Goal: Transaction & Acquisition: Purchase product/service

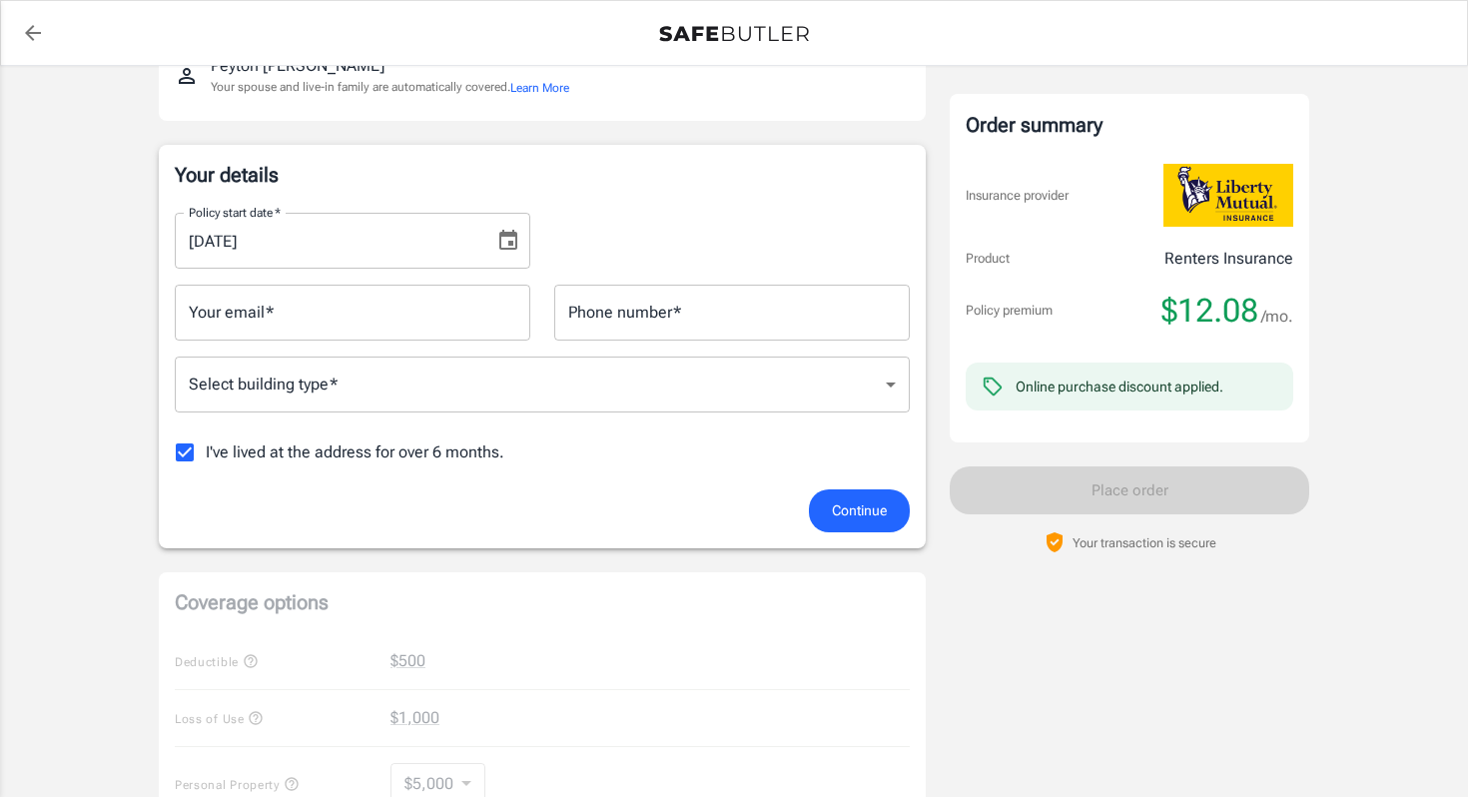
scroll to position [238, 0]
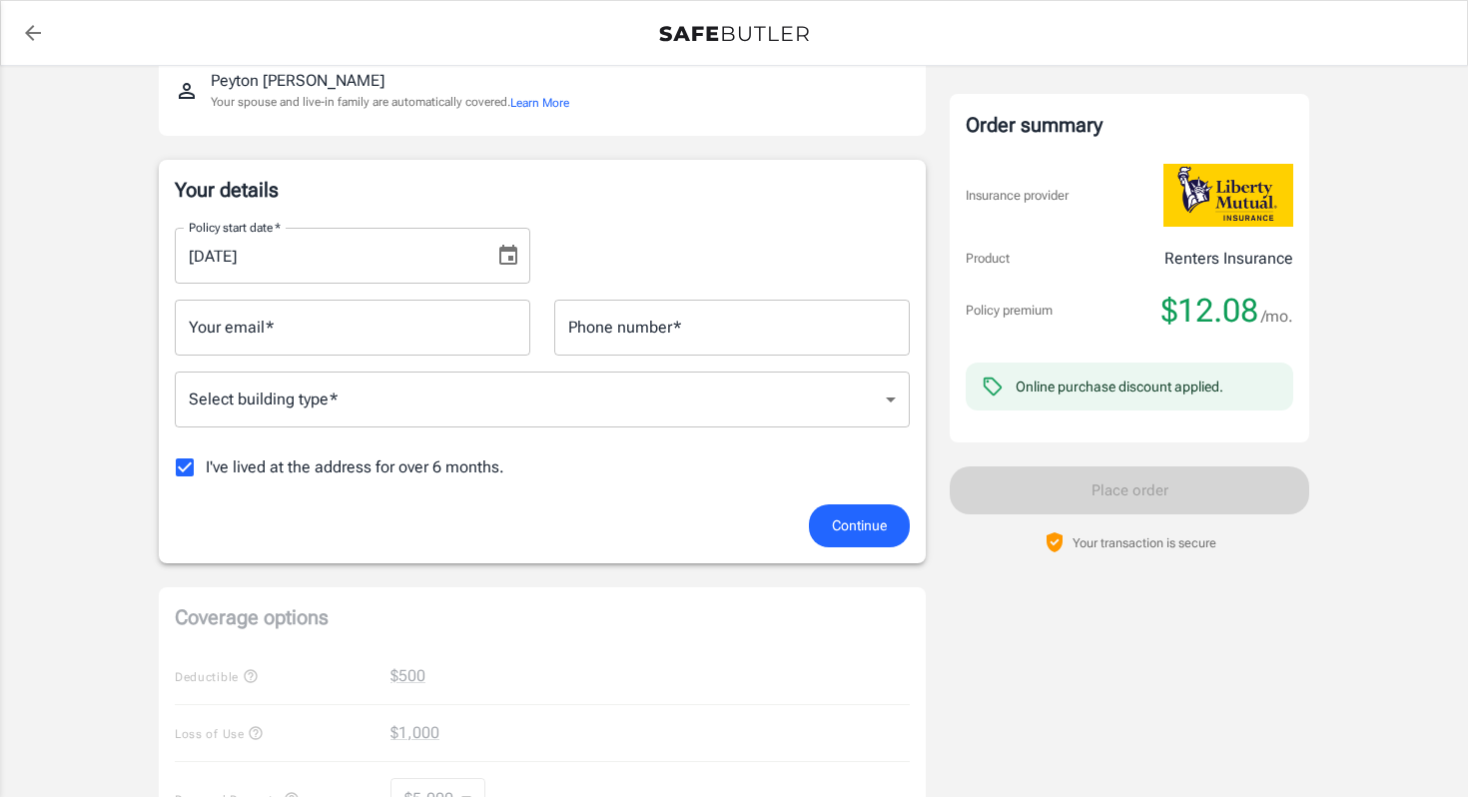
click at [524, 404] on body "Policy premium $ 12.08 /mo Liberty Mutual Renters Insurance [STREET_ADDRESS] Yo…" at bounding box center [734, 742] width 1468 height 1961
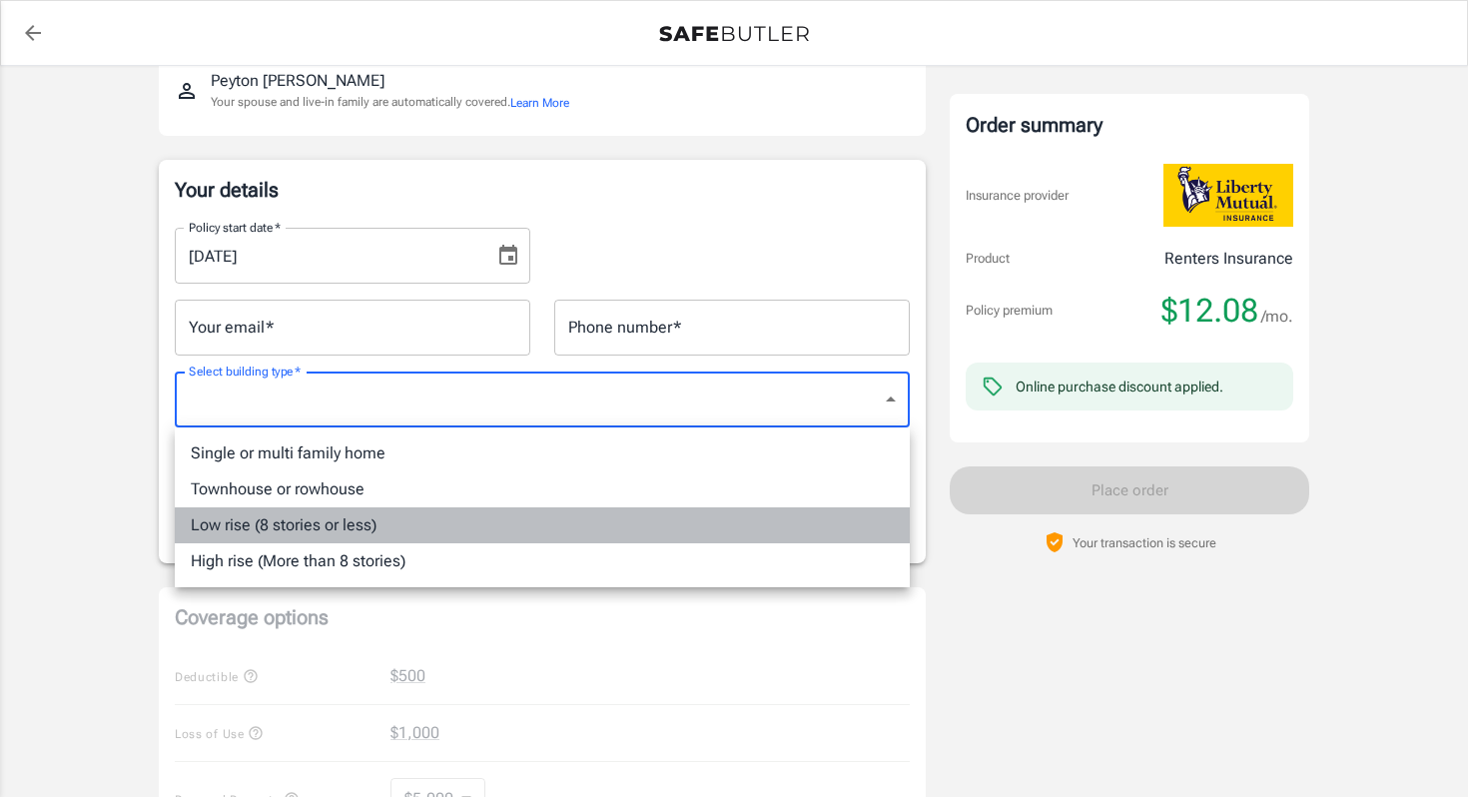
click at [466, 519] on li "Low rise (8 stories or less)" at bounding box center [542, 525] width 735 height 36
type input "lowrise"
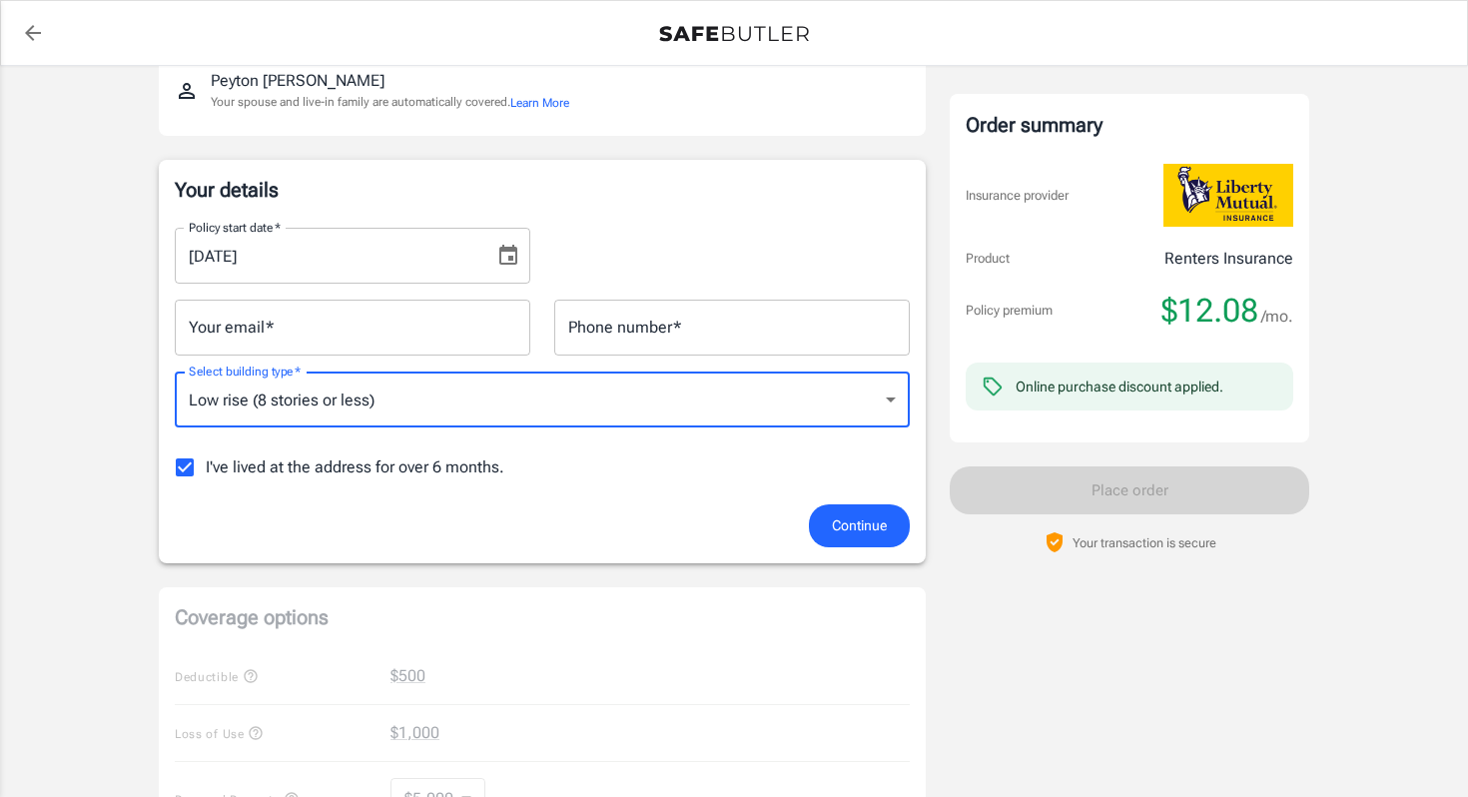
click at [625, 325] on input "Phone number   *" at bounding box center [731, 328] width 355 height 56
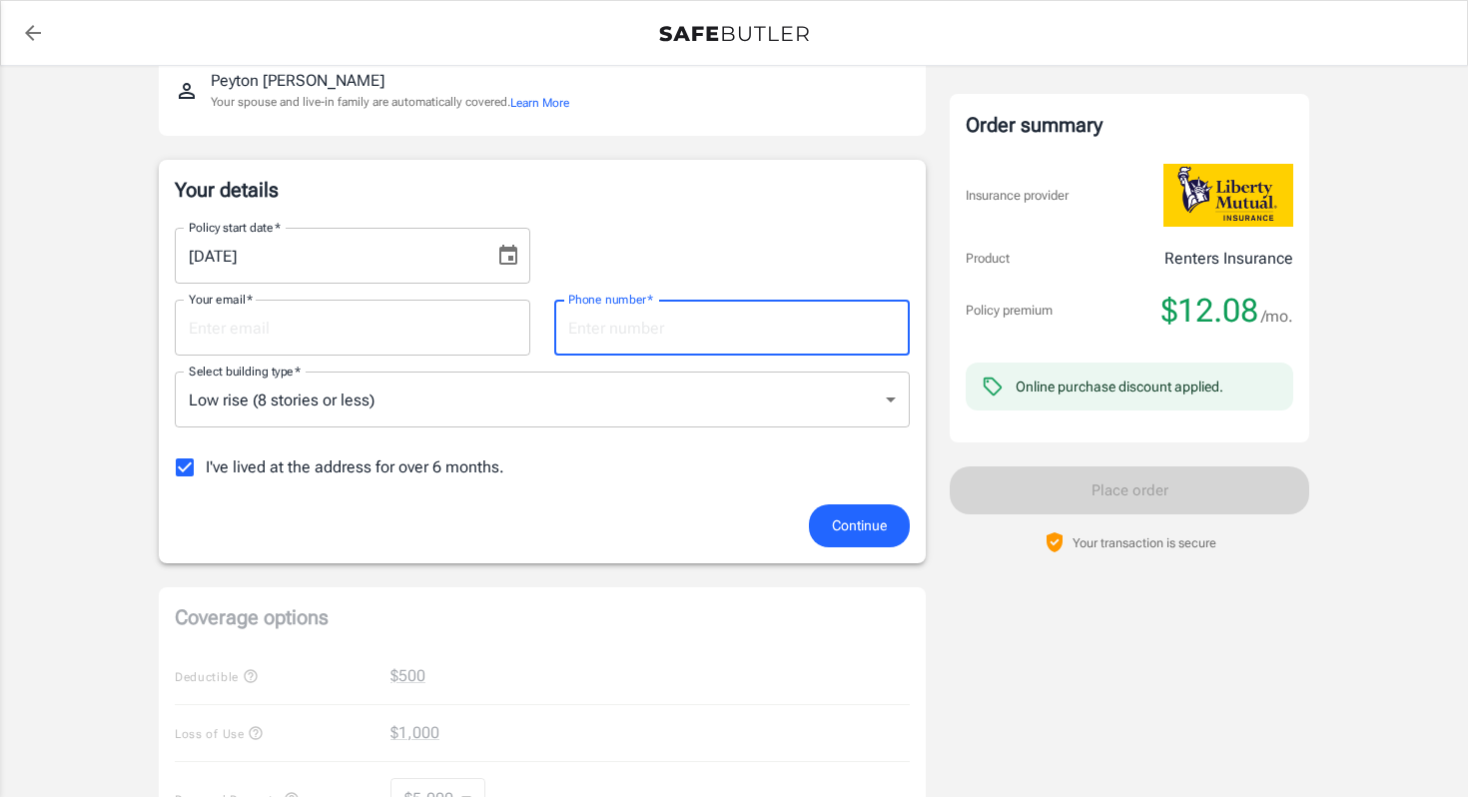
type input "8329985992"
type input "[EMAIL_ADDRESS][DOMAIN_NAME]"
click at [411, 256] on input "[DATE]" at bounding box center [328, 256] width 306 height 56
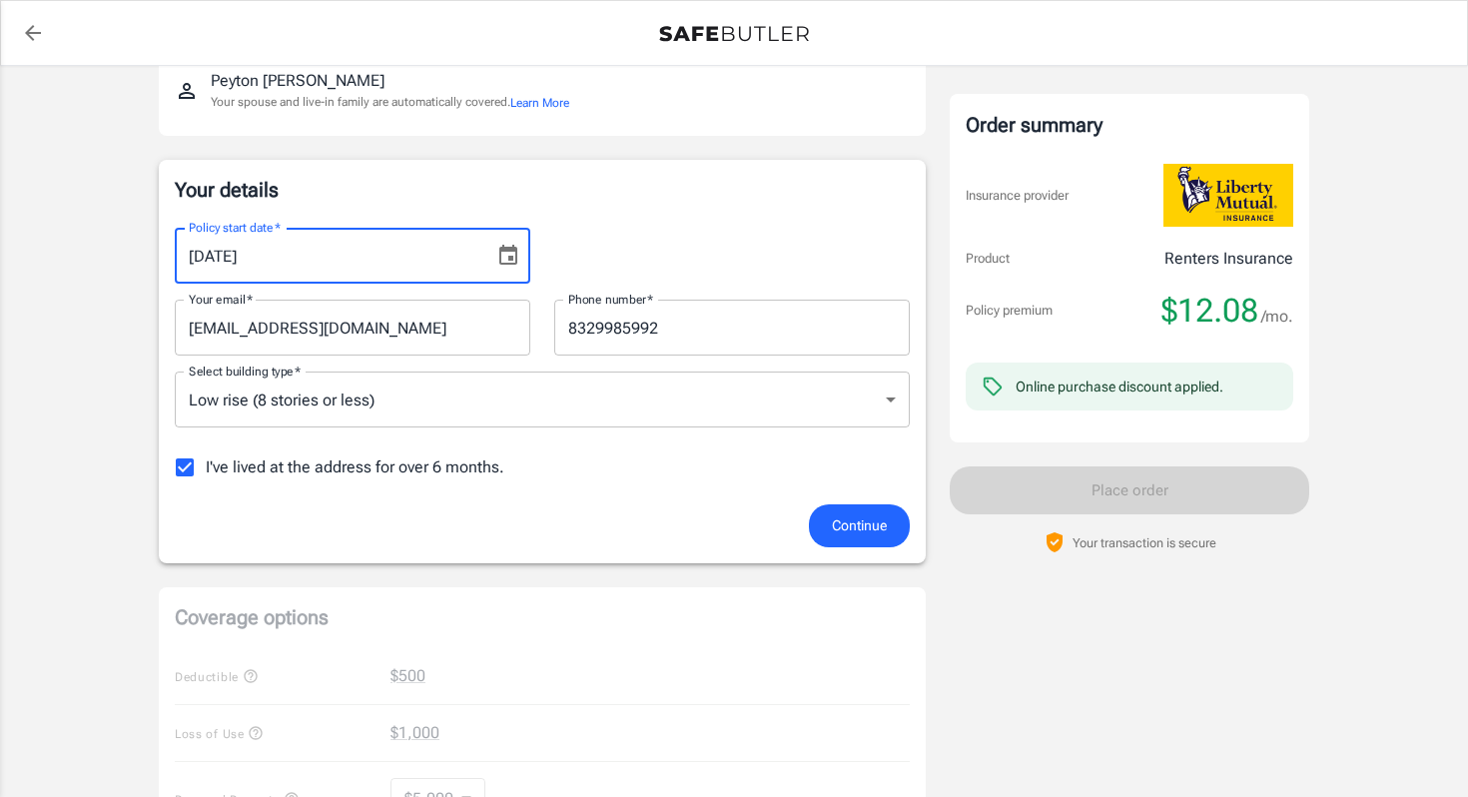
click at [411, 256] on input "[DATE]" at bounding box center [328, 256] width 306 height 56
click at [503, 248] on icon "Choose date, selected date is Aug 20, 2025" at bounding box center [508, 255] width 18 height 20
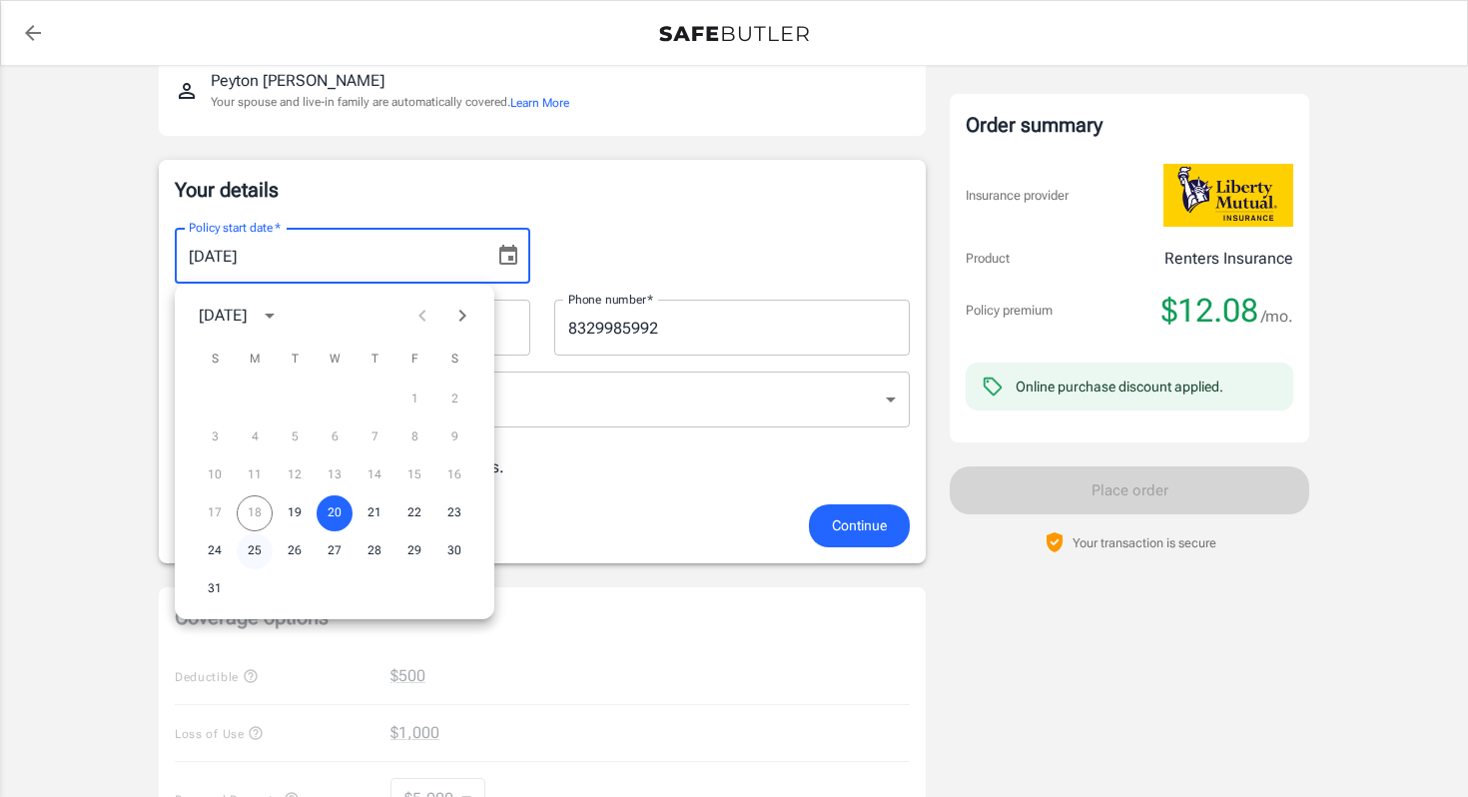
click at [250, 548] on button "25" at bounding box center [255, 551] width 36 height 36
type input "[DATE]"
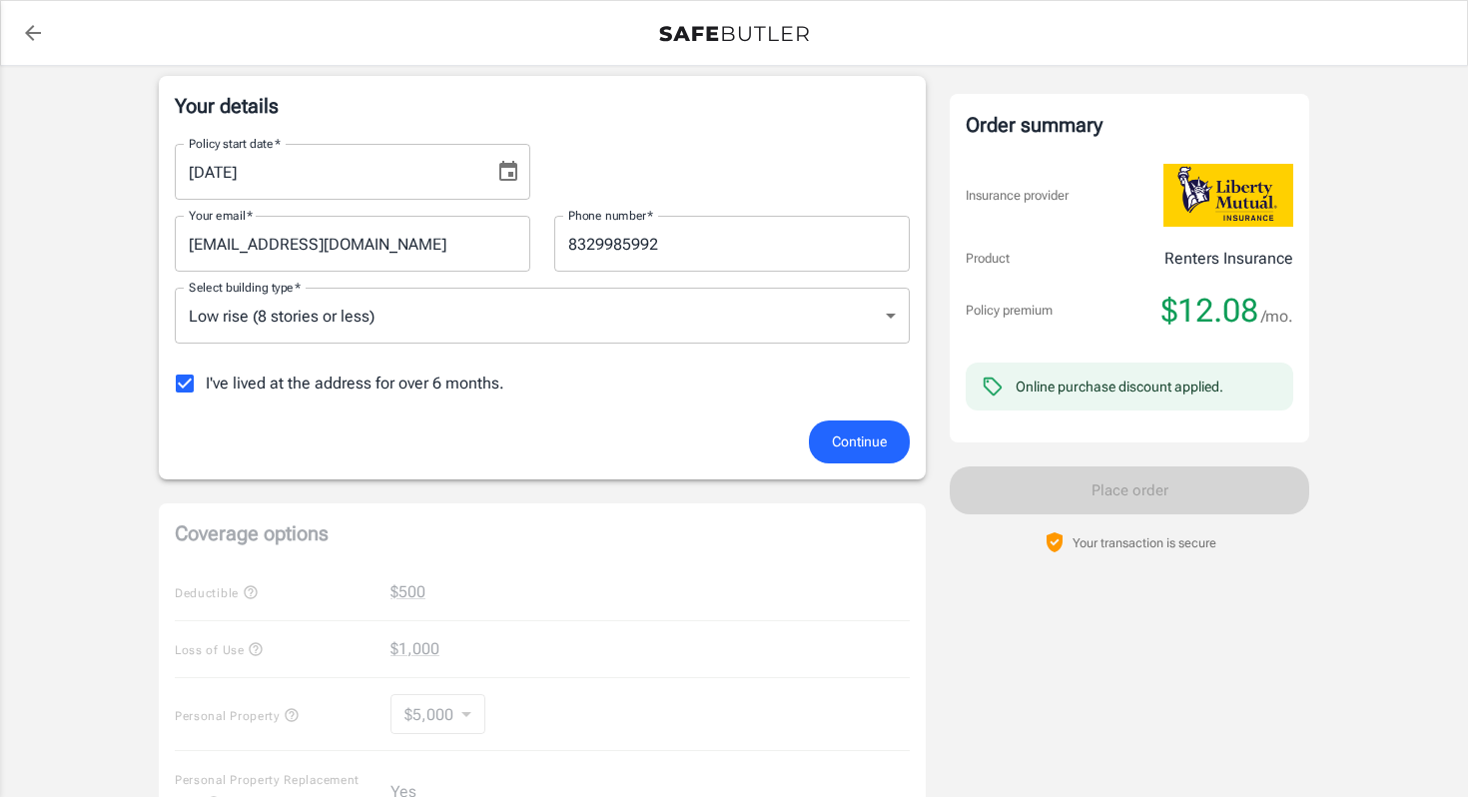
scroll to position [418, 0]
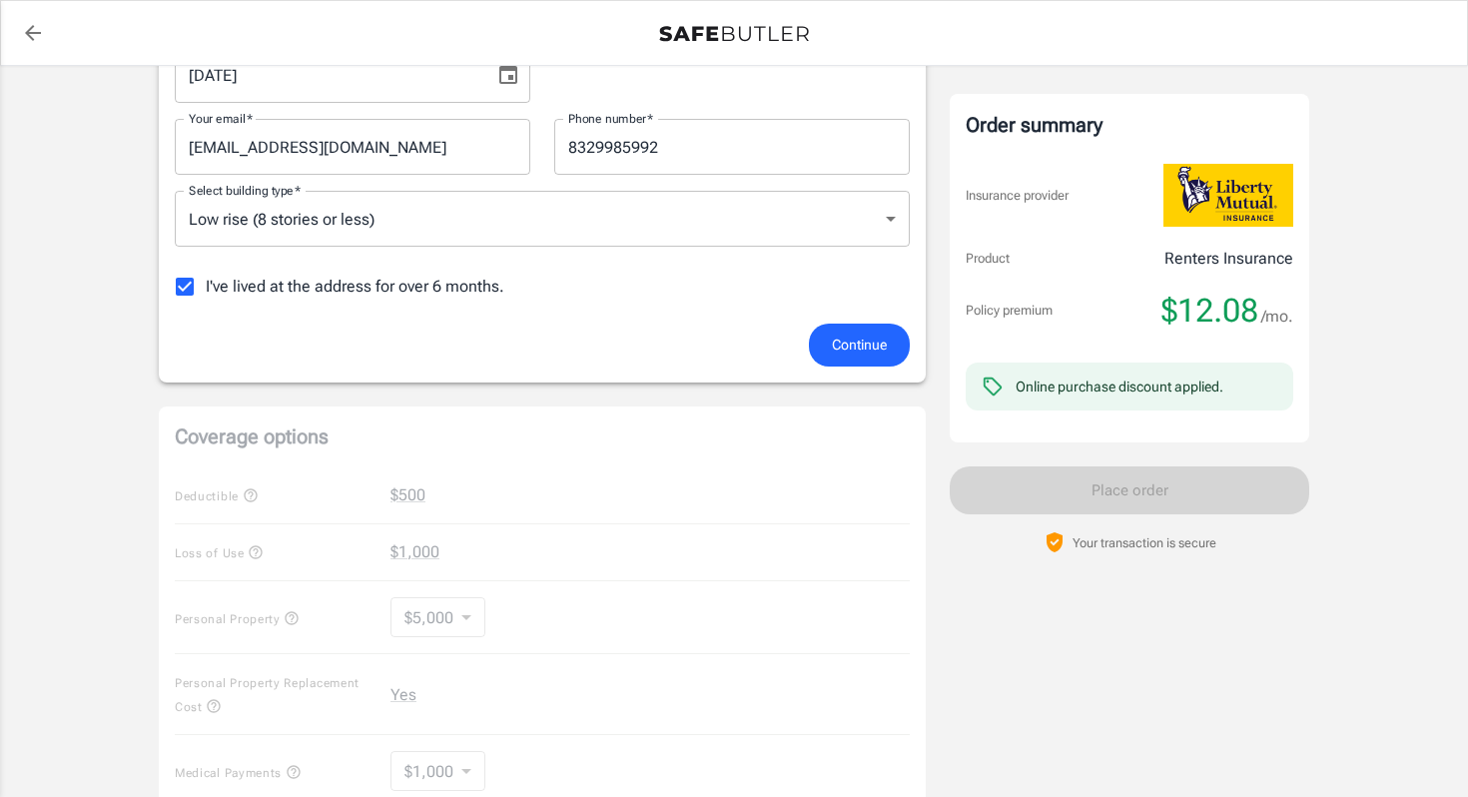
click at [191, 292] on input "I've lived at the address for over 6 months." at bounding box center [185, 287] width 42 height 42
checkbox input "false"
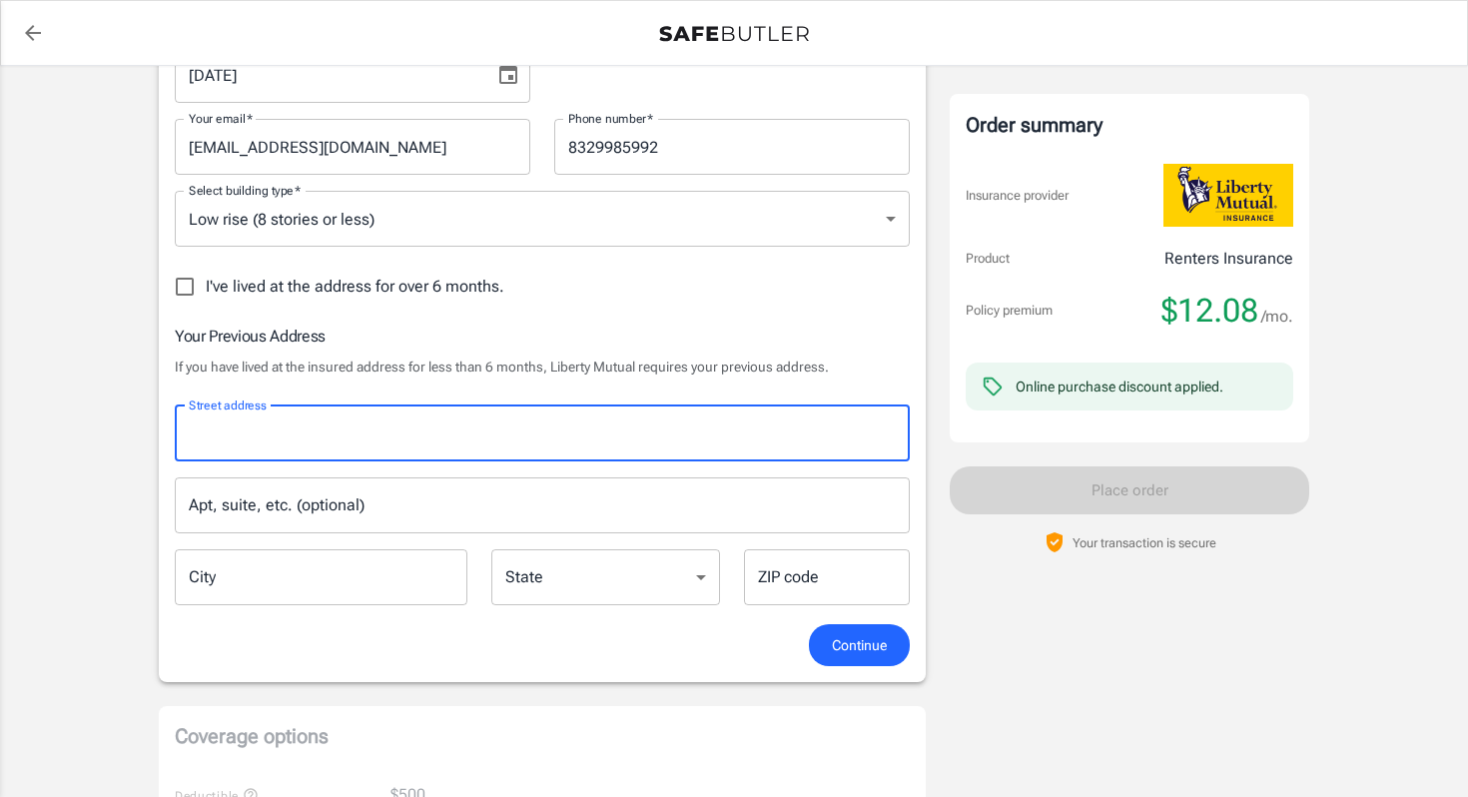
click at [291, 435] on input "Street address" at bounding box center [542, 433] width 717 height 38
type input "[STREET_ADDRESS]"
type input "Austin"
type input "78748"
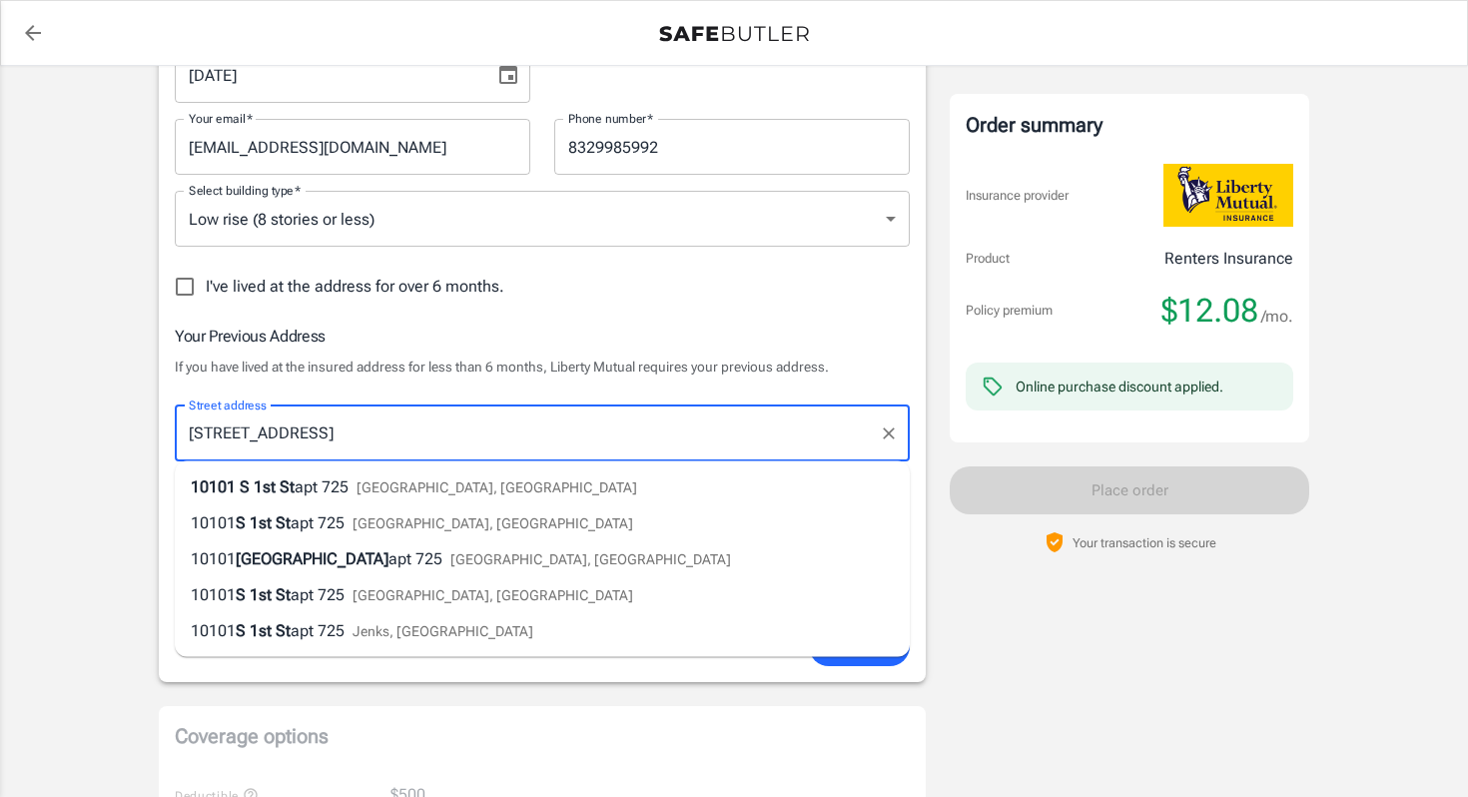
click at [365, 442] on input "[STREET_ADDRESS]" at bounding box center [527, 433] width 687 height 38
click at [605, 492] on li "[STREET_ADDRESS]" at bounding box center [542, 487] width 735 height 36
type input "[STREET_ADDRESS]"
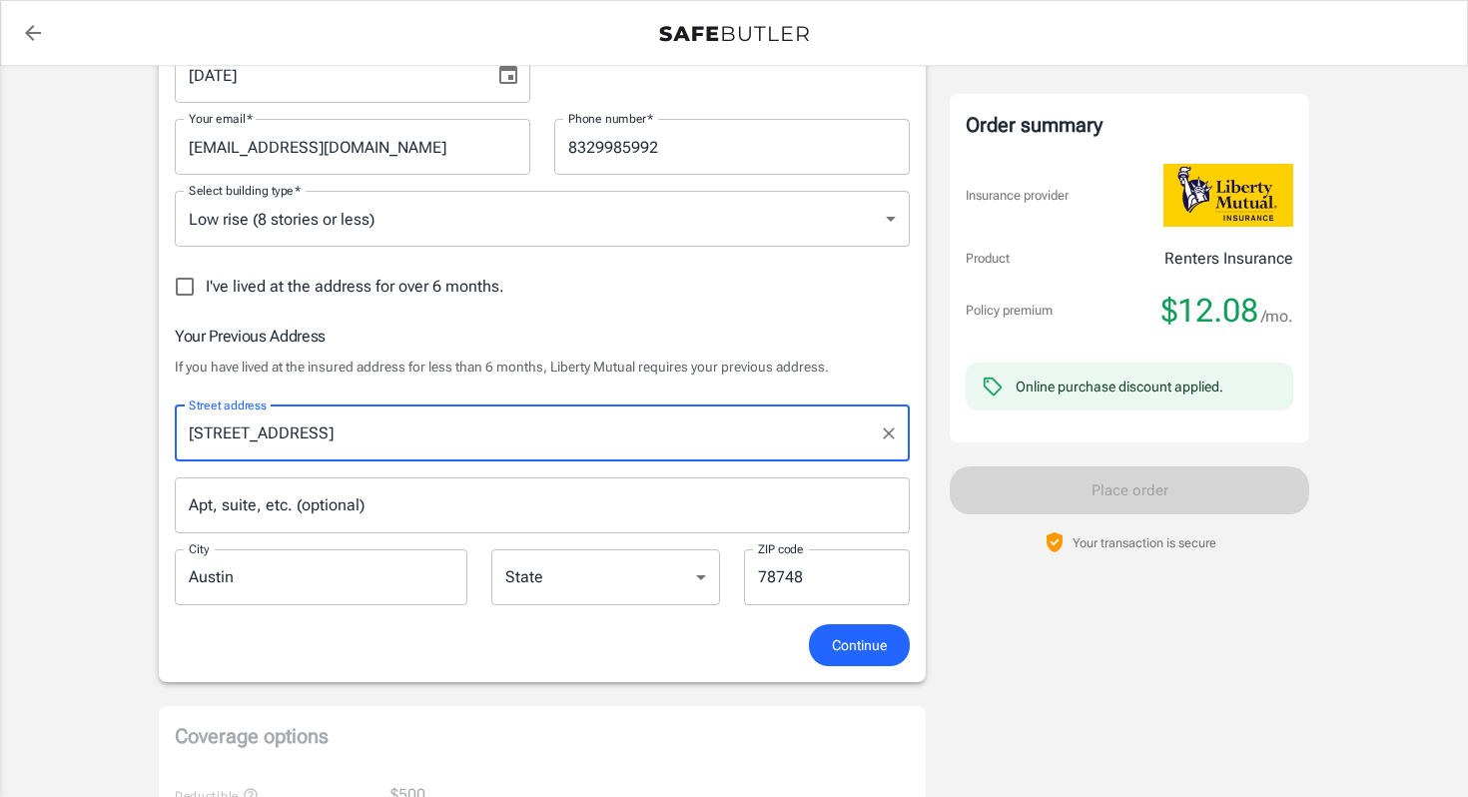
select select "[GEOGRAPHIC_DATA]"
type input "[STREET_ADDRESS]"
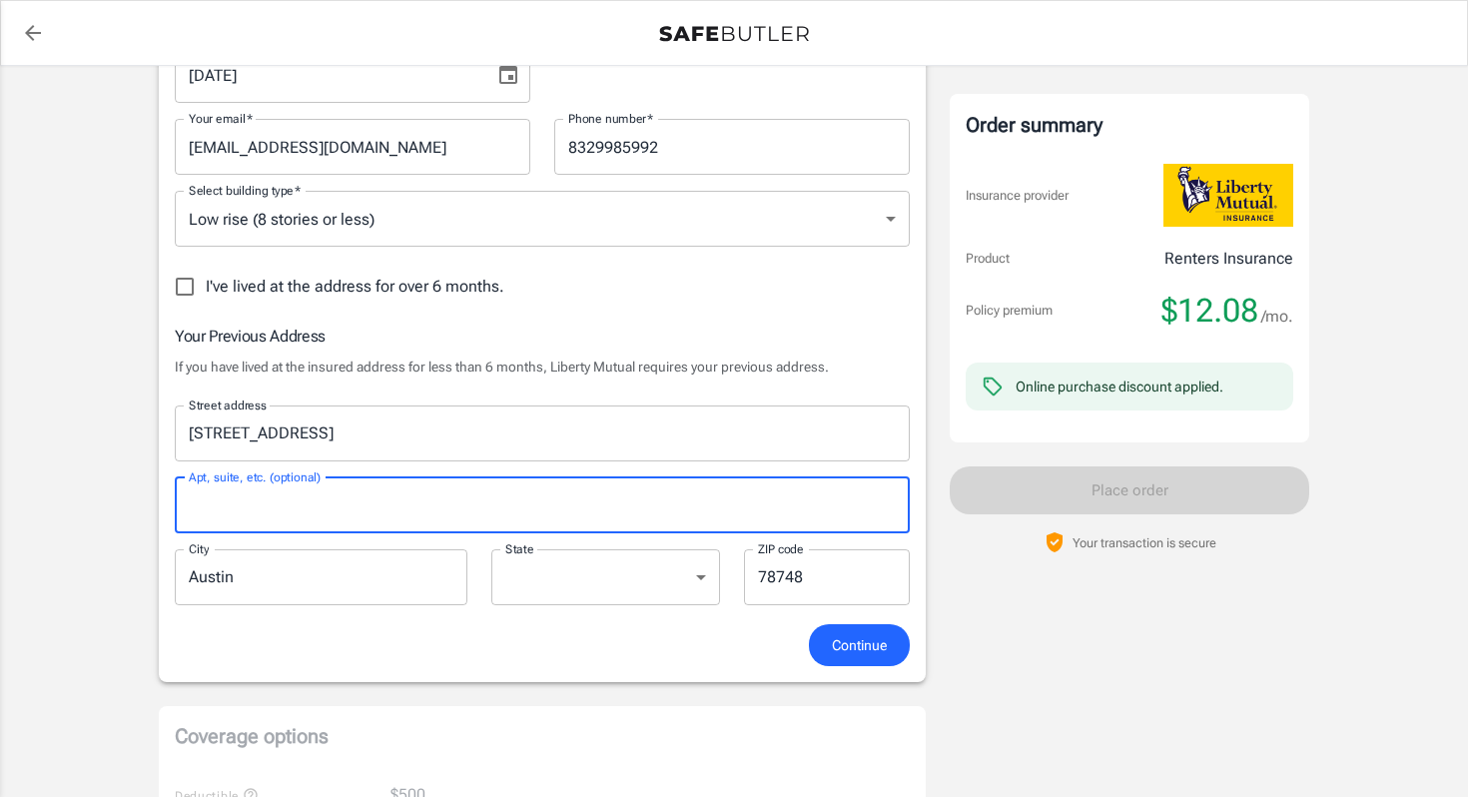
click at [520, 490] on input "Apt, suite, etc. (optional)" at bounding box center [542, 505] width 735 height 56
type input "725"
click at [843, 651] on span "Continue" at bounding box center [859, 645] width 55 height 25
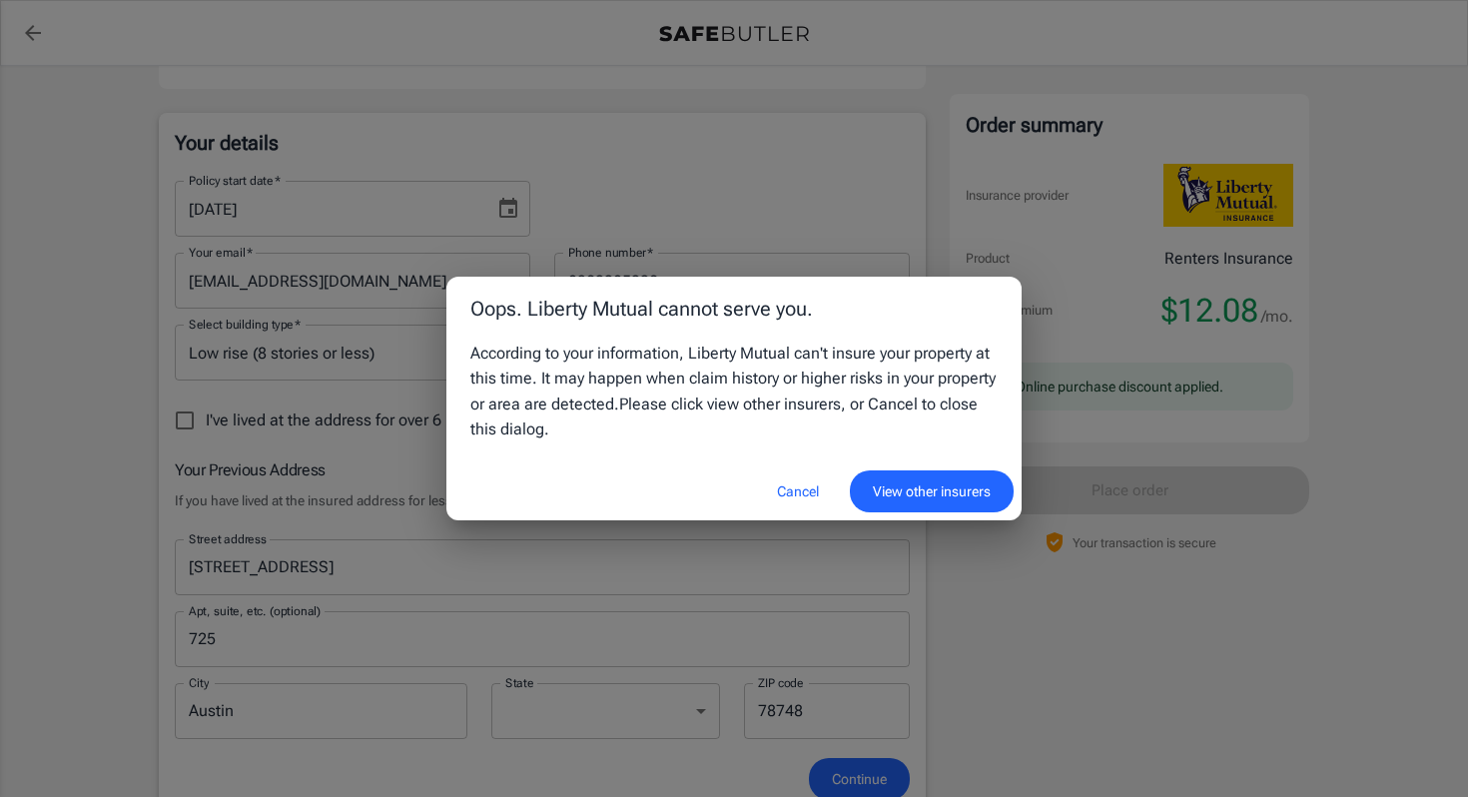
scroll to position [286, 0]
click at [899, 484] on button "View other insurers" at bounding box center [932, 491] width 164 height 43
